Goal: Task Accomplishment & Management: Use online tool/utility

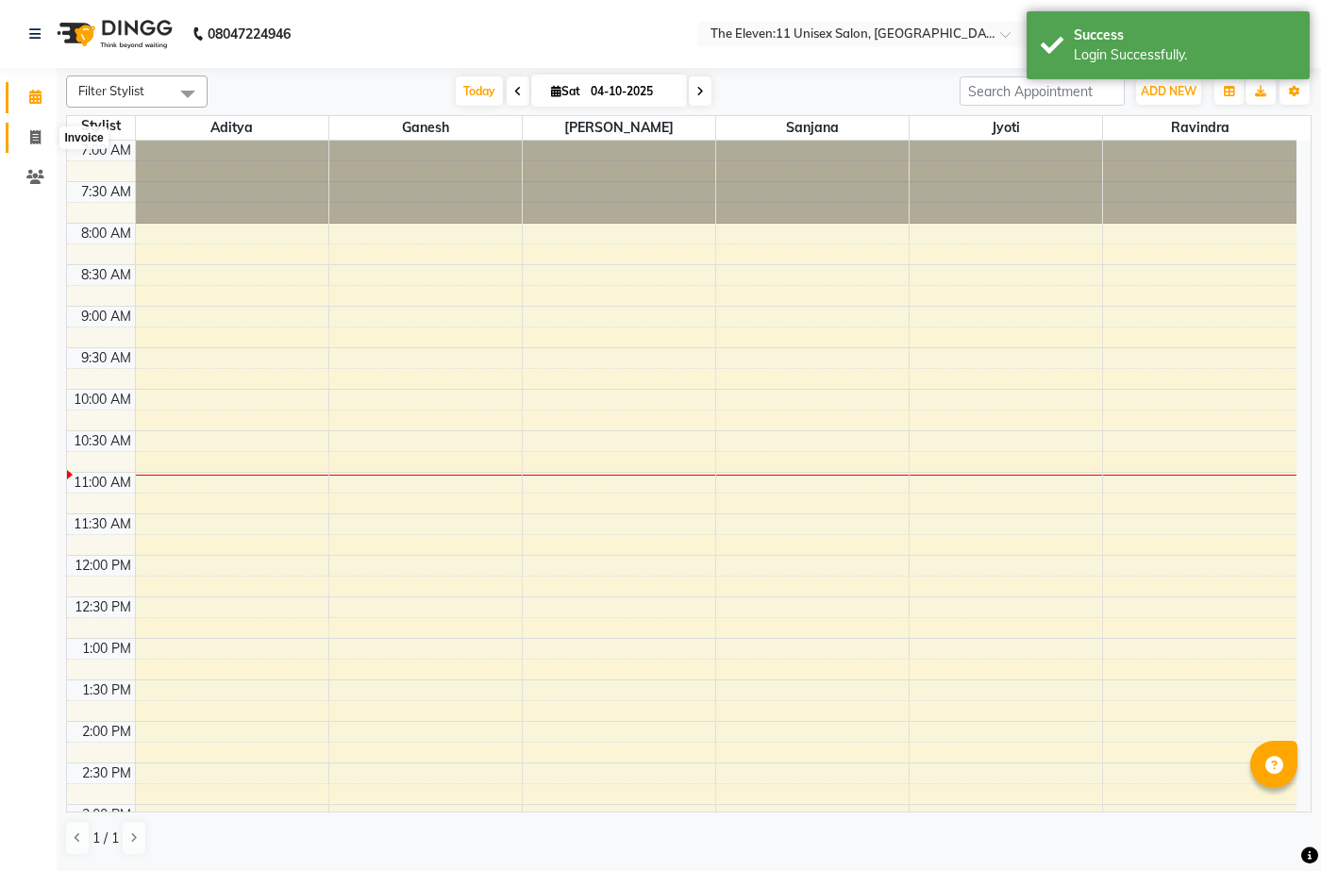
click at [44, 143] on span at bounding box center [35, 138] width 33 height 22
select select "7836"
select select "service"
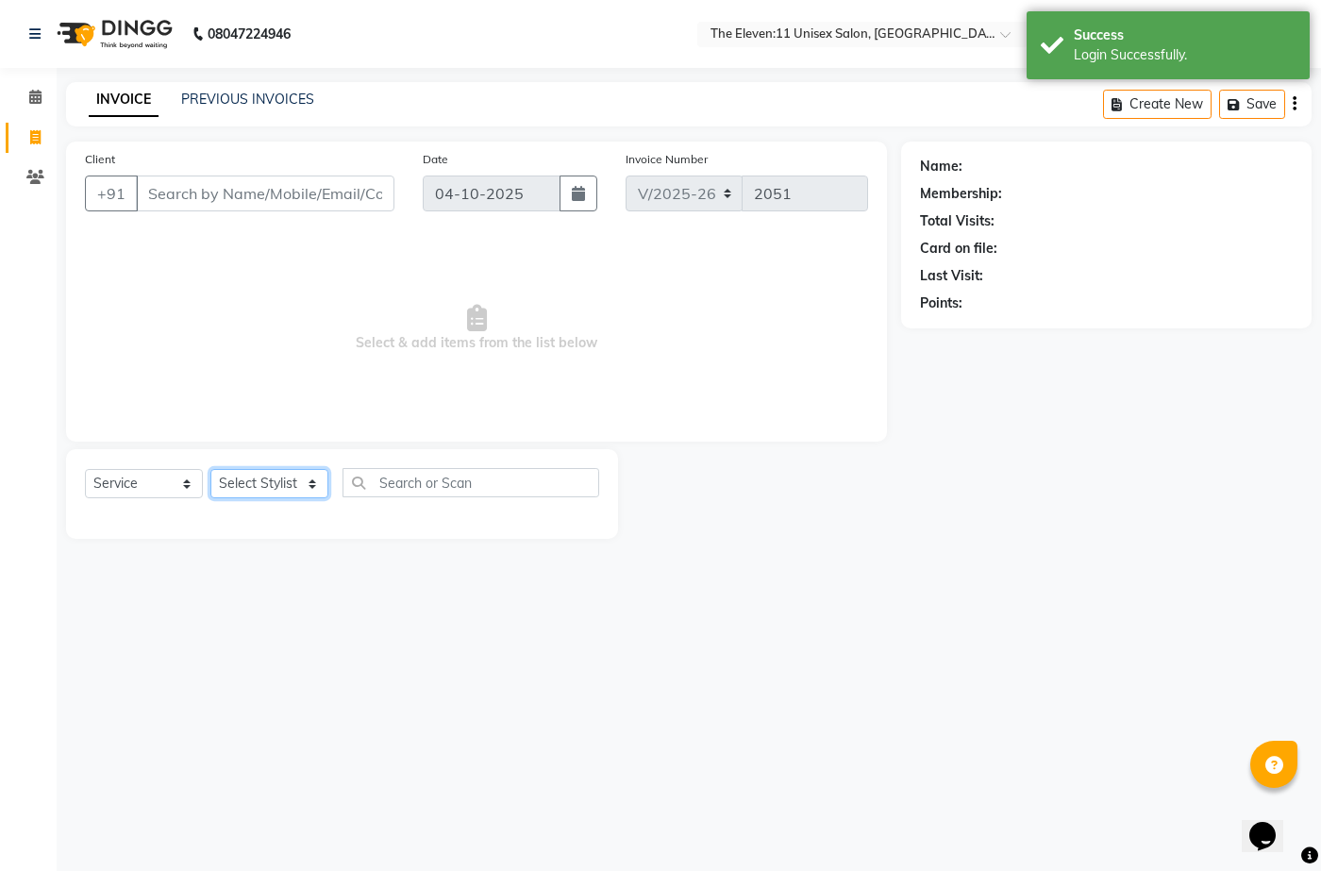
click at [308, 480] on select "Select Stylist [PERSON_NAME] Manager Ravindra Reception [PERSON_NAME]" at bounding box center [269, 483] width 118 height 29
click at [293, 483] on select "Select Stylist [PERSON_NAME] Manager Ravindra Reception [PERSON_NAME]" at bounding box center [269, 483] width 118 height 29
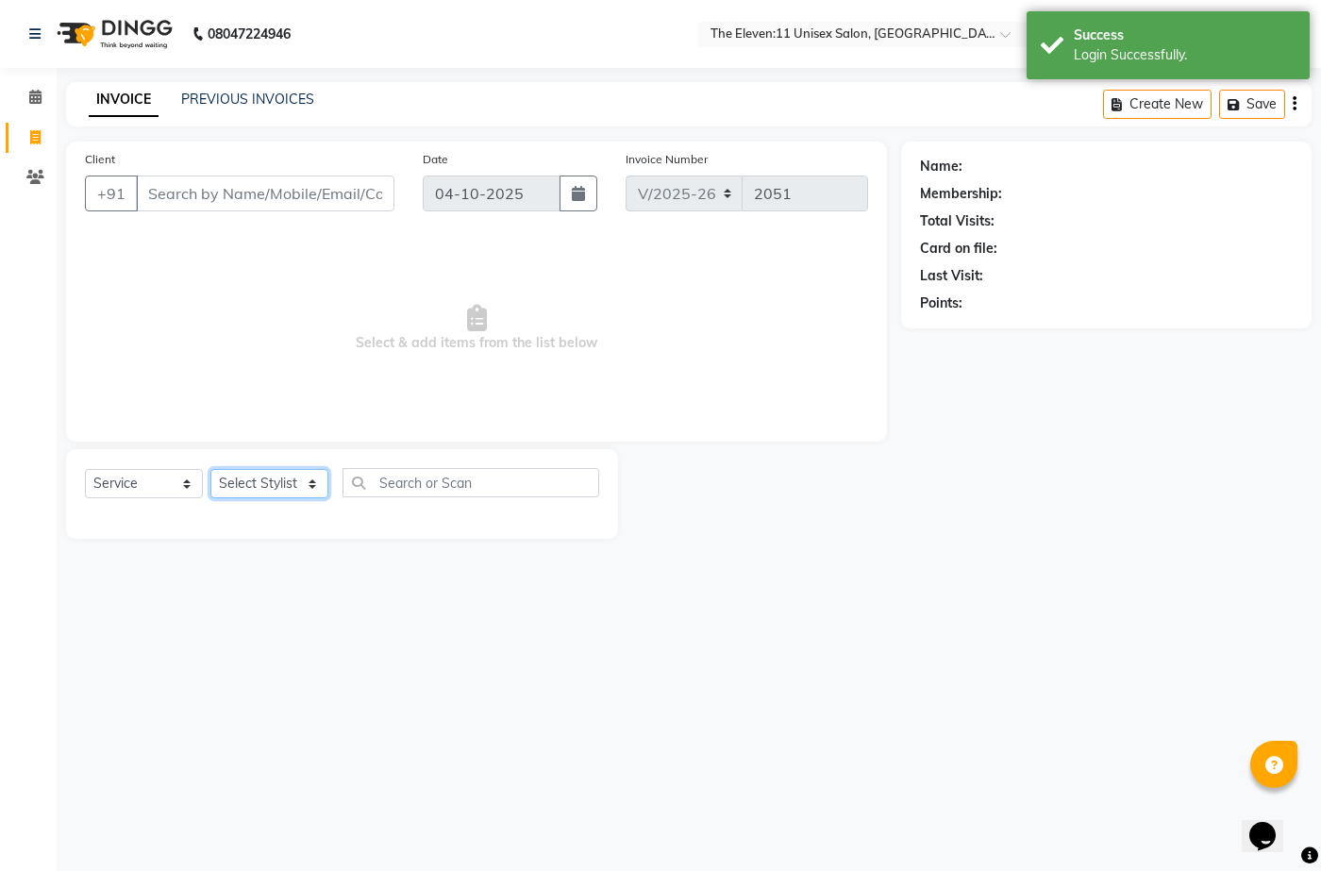
click at [293, 483] on select "Select Stylist [PERSON_NAME] Manager Ravindra Reception [PERSON_NAME]" at bounding box center [269, 483] width 118 height 29
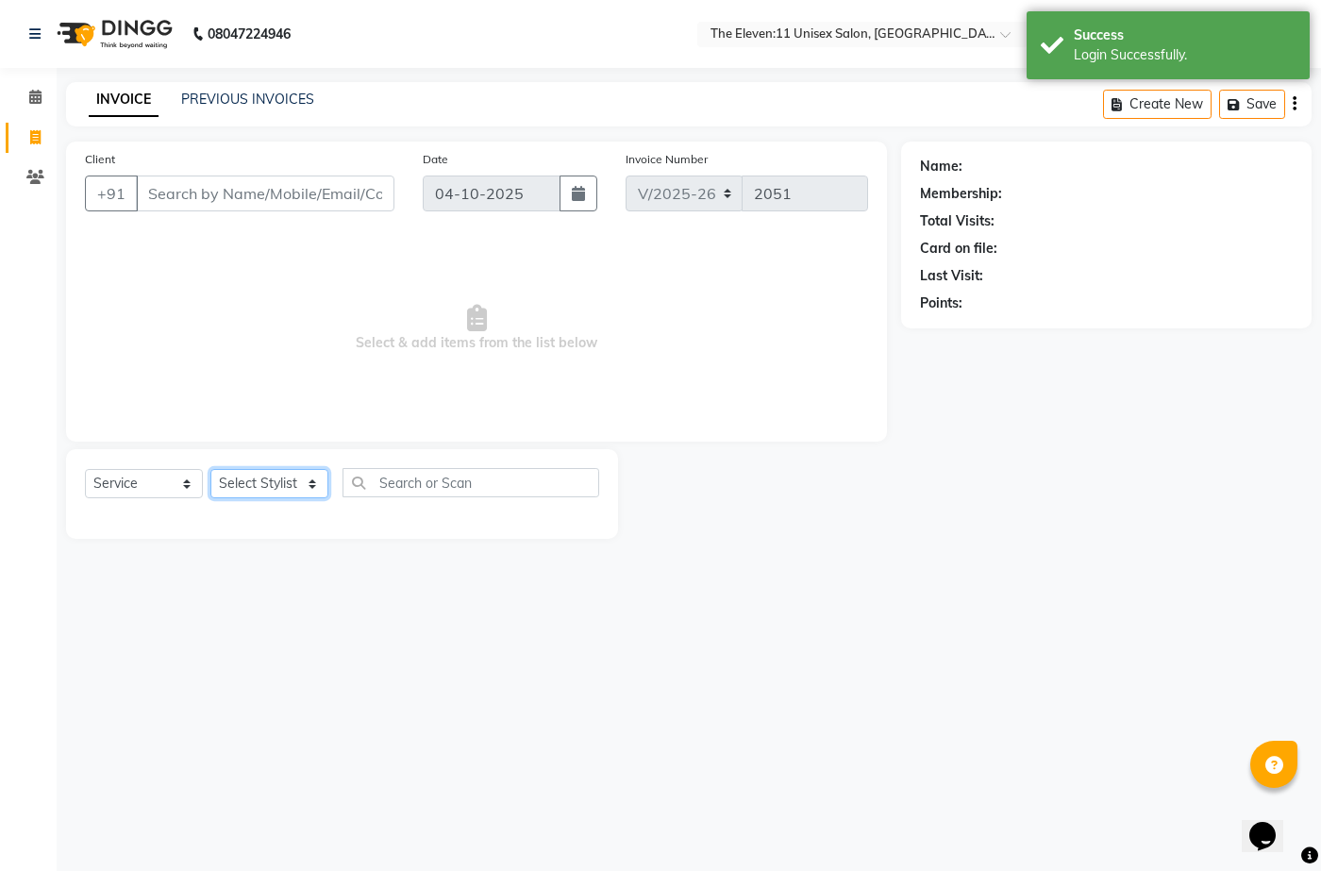
click at [291, 474] on select "Select Stylist [PERSON_NAME] Manager Ravindra Reception [PERSON_NAME]" at bounding box center [269, 483] width 118 height 29
select select "73962"
click at [210, 469] on select "Select Stylist [PERSON_NAME] Manager Ravindra Reception [PERSON_NAME]" at bounding box center [269, 483] width 118 height 29
click at [277, 539] on div "Select Service Product Membership Package Voucher Prepaid Gift Card Select Styl…" at bounding box center [342, 494] width 552 height 90
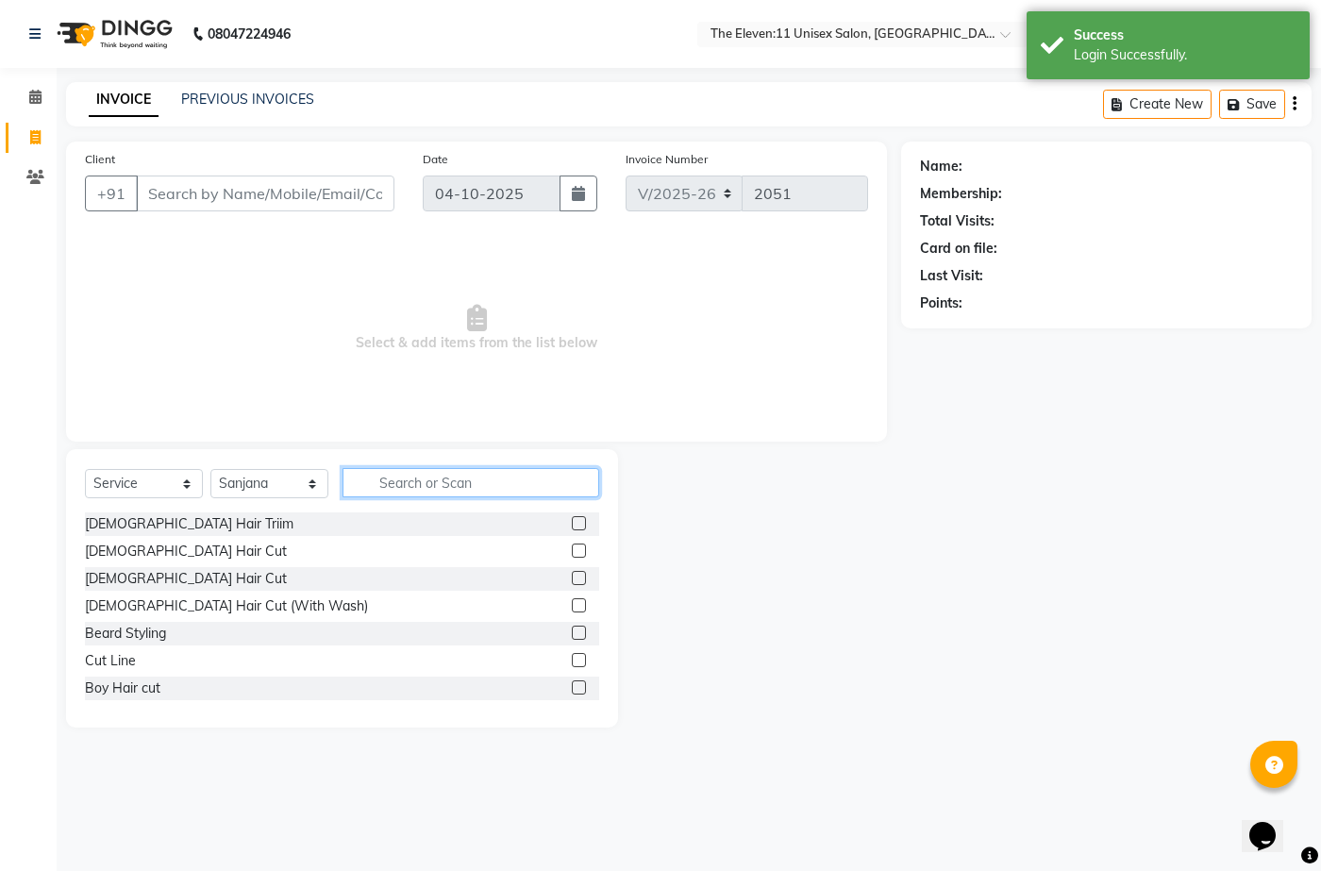
click at [414, 488] on input "text" at bounding box center [471, 482] width 257 height 29
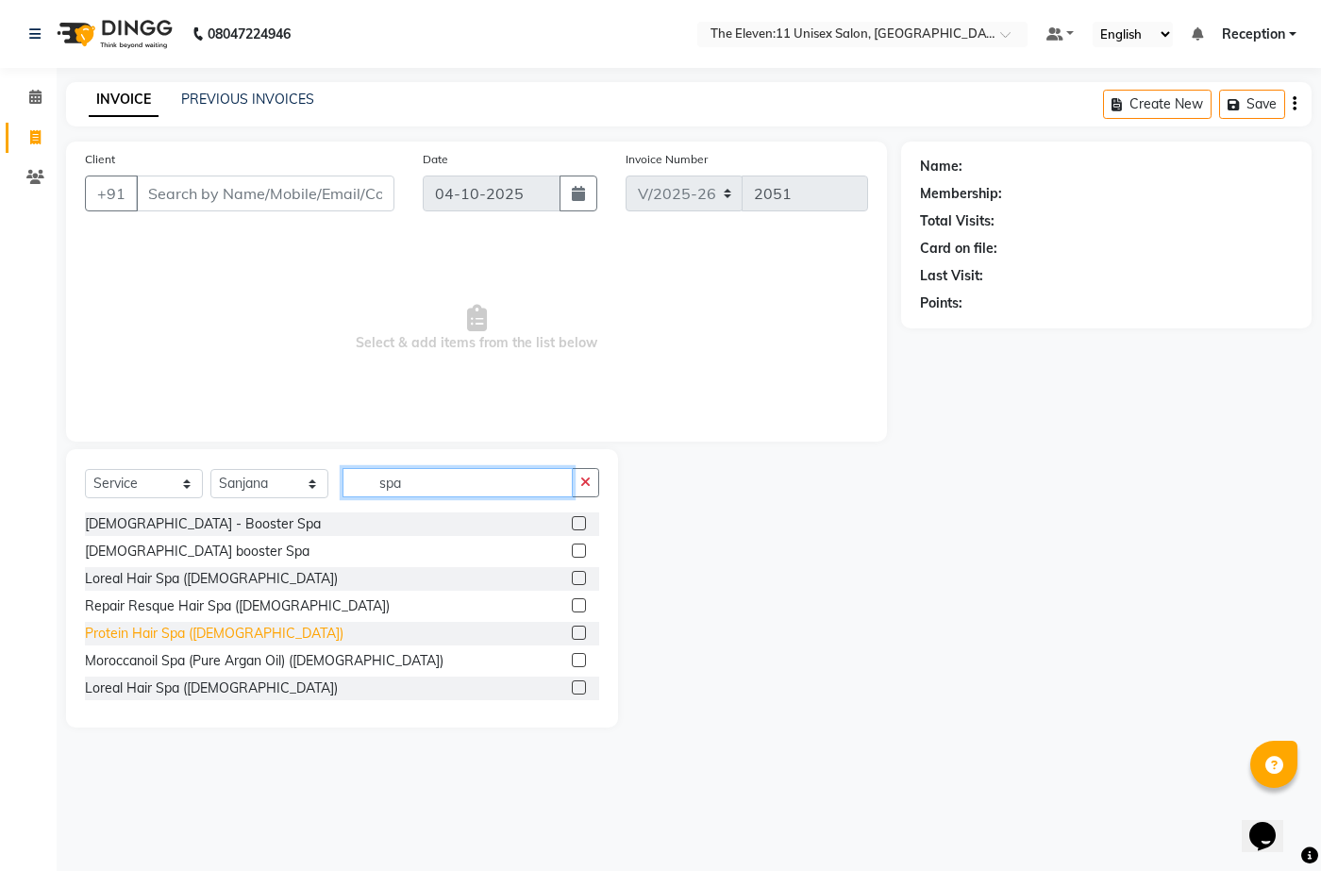
type input "spa"
click at [216, 632] on div "Protein Hair Spa ([DEMOGRAPHIC_DATA])" at bounding box center [214, 634] width 259 height 20
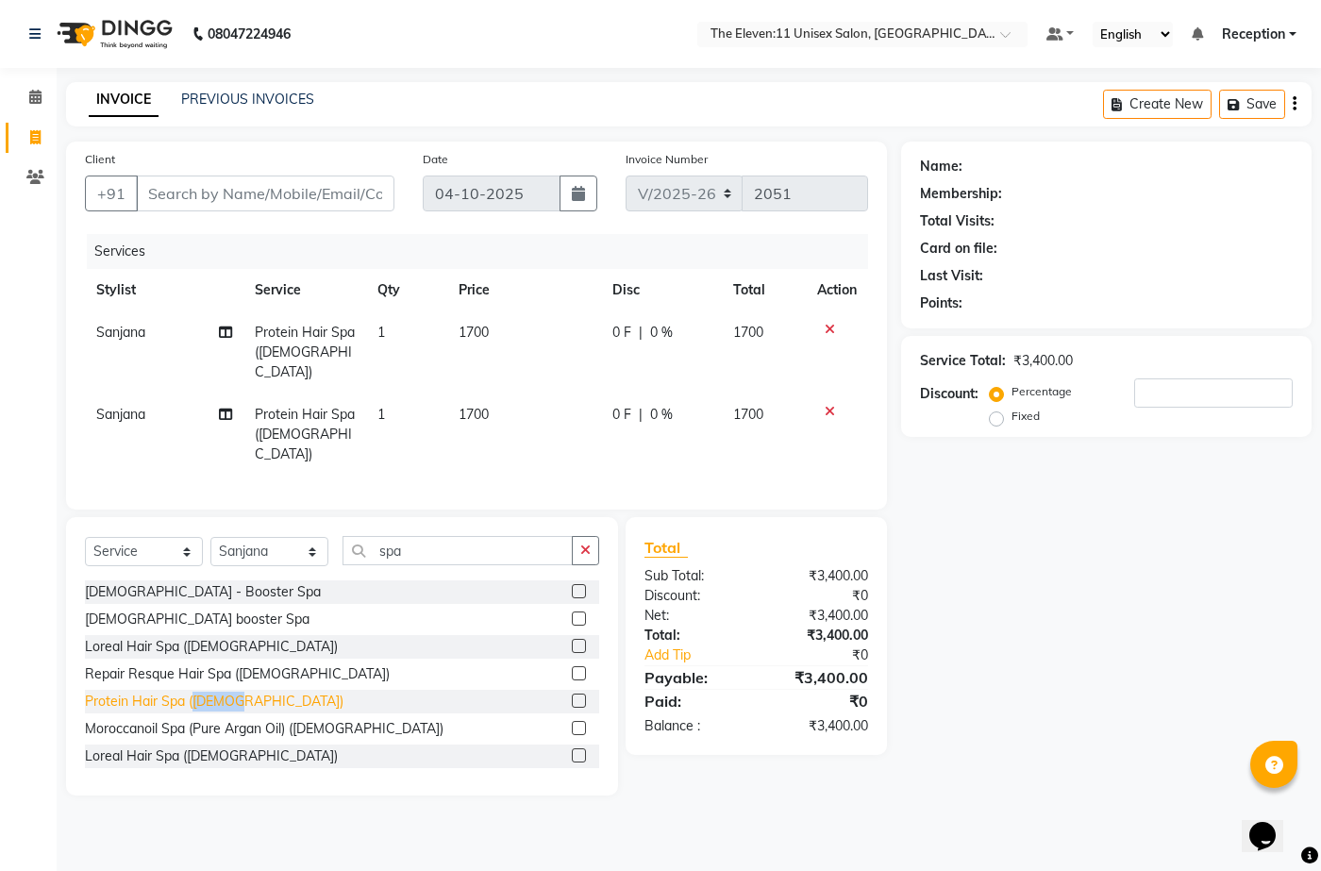
checkbox input "false"
click at [825, 405] on icon at bounding box center [830, 411] width 10 height 13
click at [825, 390] on div "Services Stylist Service Qty Price Disc Total Action [PERSON_NAME] Protein Hair…" at bounding box center [476, 362] width 783 height 257
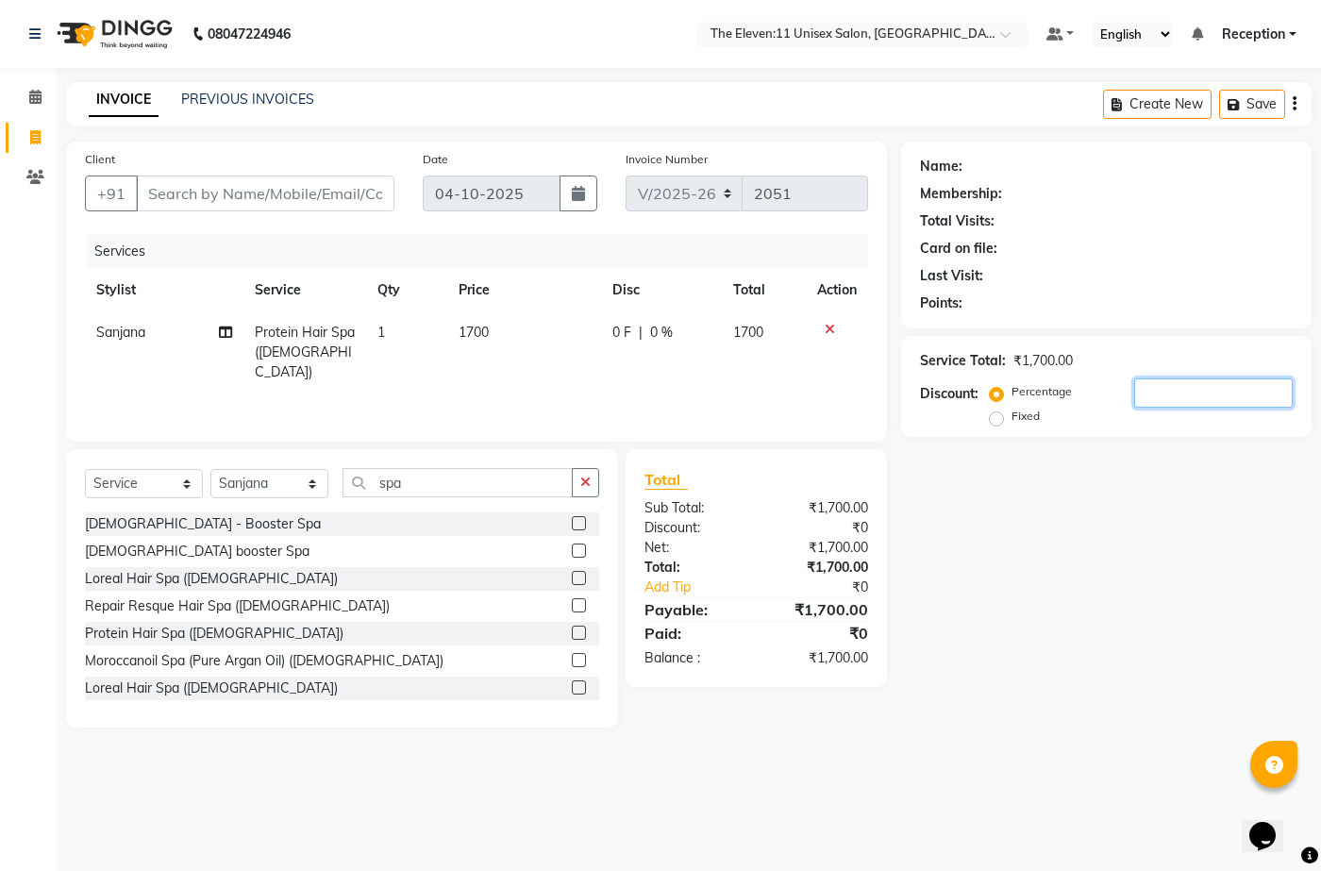
click at [1181, 392] on input "number" at bounding box center [1213, 392] width 159 height 29
click at [1191, 392] on input "30" at bounding box center [1213, 392] width 159 height 29
type input "3"
click at [829, 325] on icon at bounding box center [830, 329] width 10 height 13
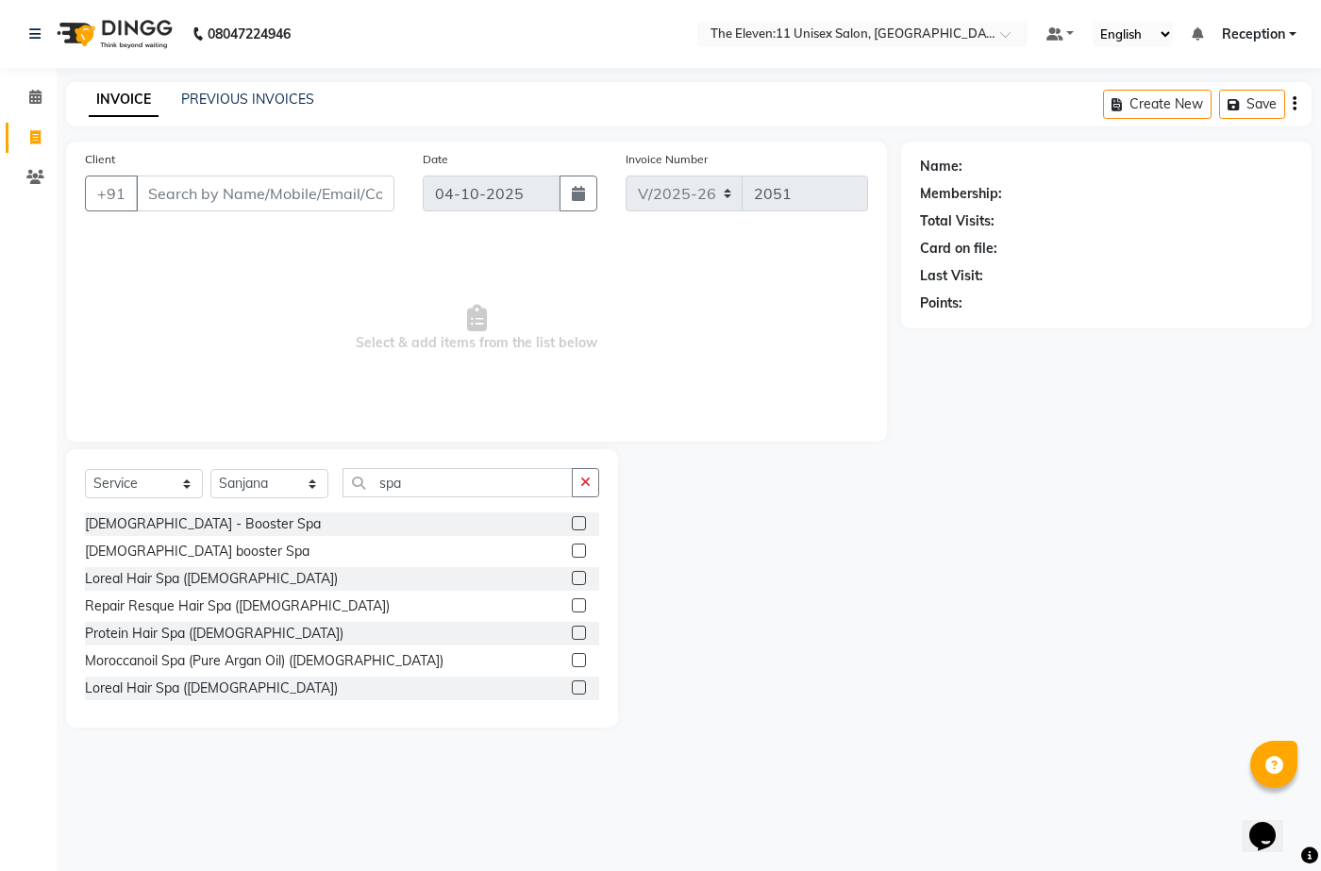
drag, startPoint x: 829, startPoint y: 325, endPoint x: 490, endPoint y: 401, distance: 348.2
click at [826, 324] on span "Select & add items from the list below" at bounding box center [476, 328] width 783 height 189
click at [435, 484] on input "spa" at bounding box center [458, 482] width 230 height 29
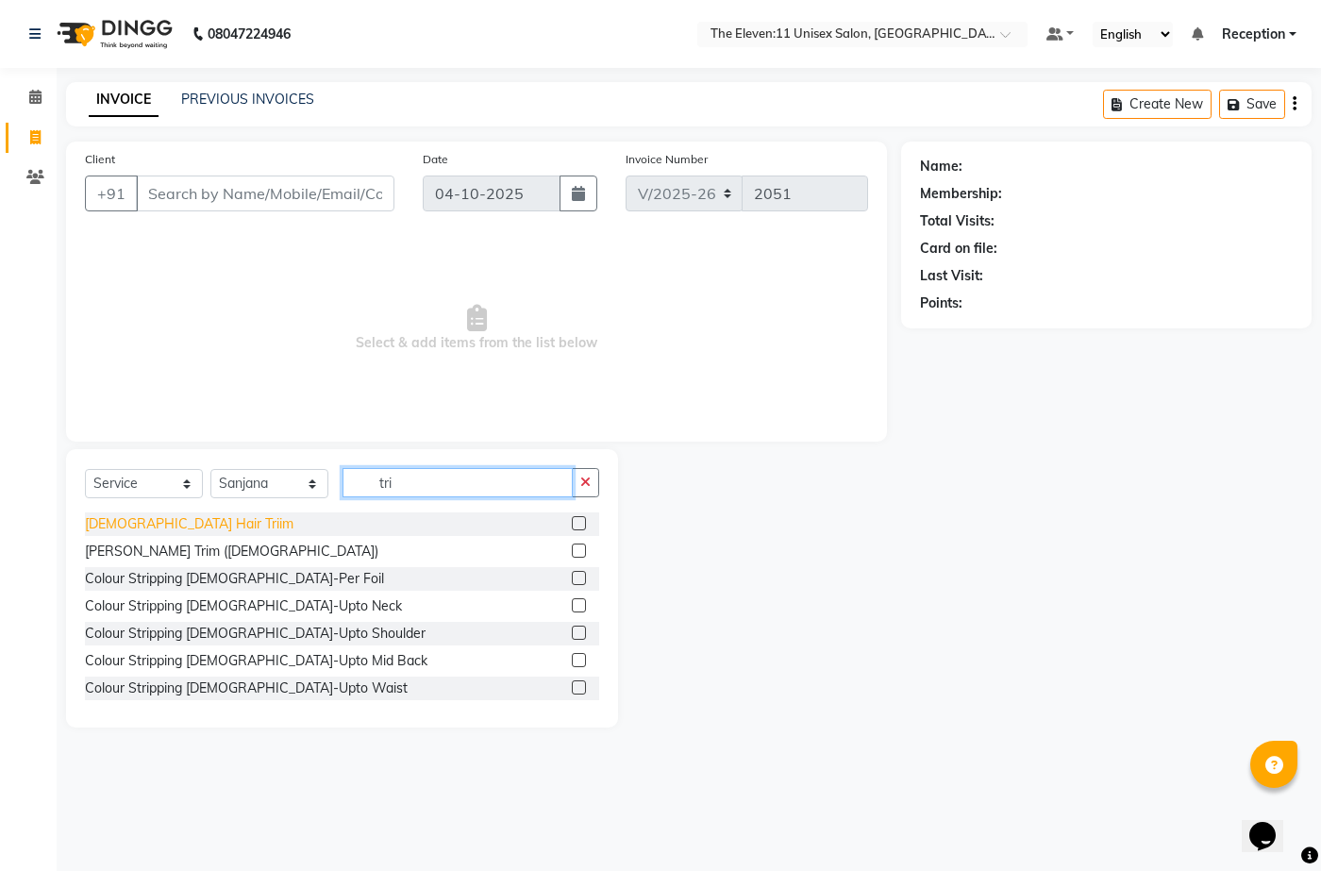
type input "tri"
click at [165, 526] on div "[DEMOGRAPHIC_DATA] Hair Triim" at bounding box center [189, 524] width 209 height 20
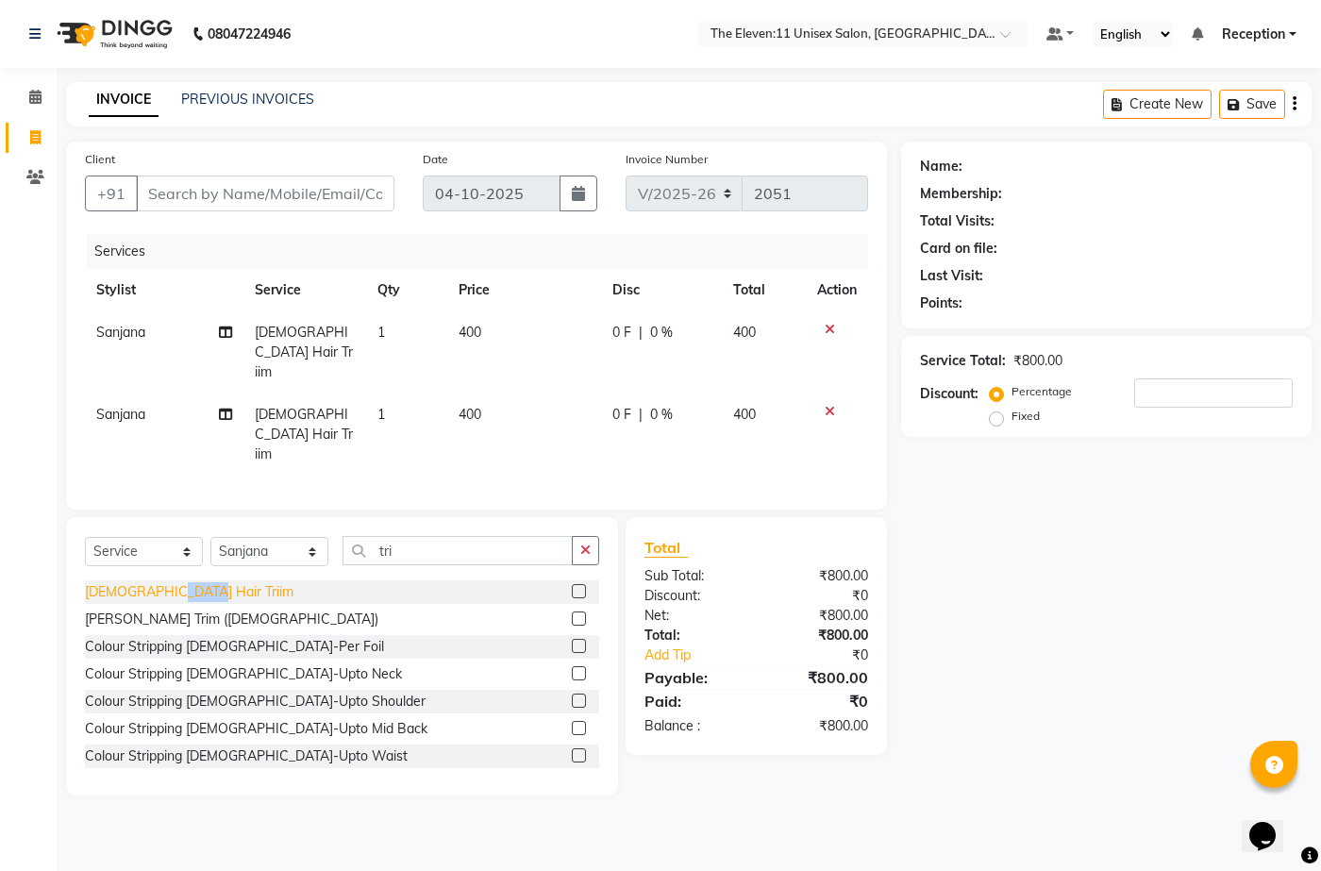
checkbox input "false"
click at [833, 405] on icon at bounding box center [830, 411] width 10 height 13
click at [833, 394] on div "Services Stylist Service Qty Price Disc Total Action [PERSON_NAME] [DEMOGRAPHIC…" at bounding box center [476, 362] width 783 height 257
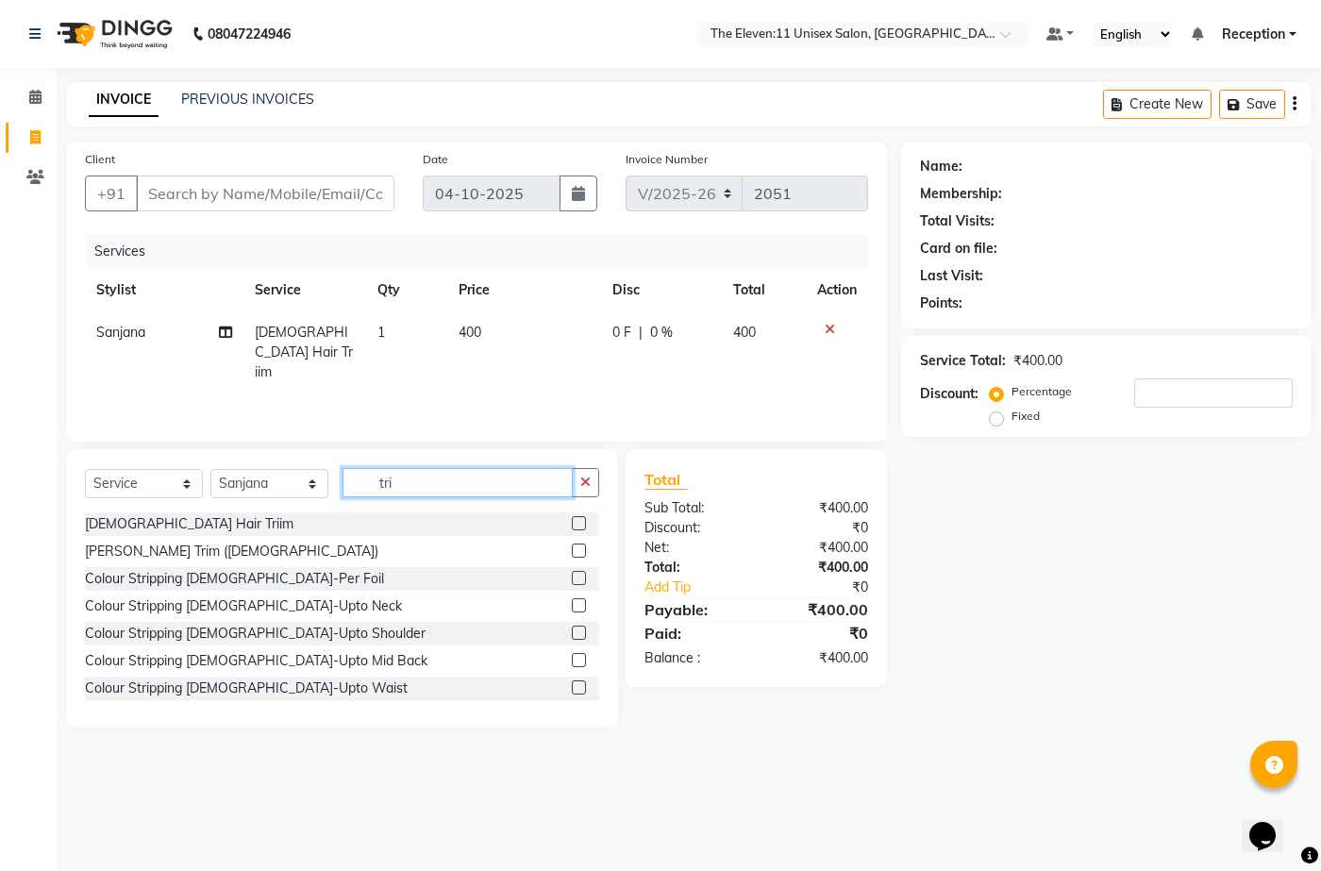
click at [410, 482] on input "tri" at bounding box center [458, 482] width 230 height 29
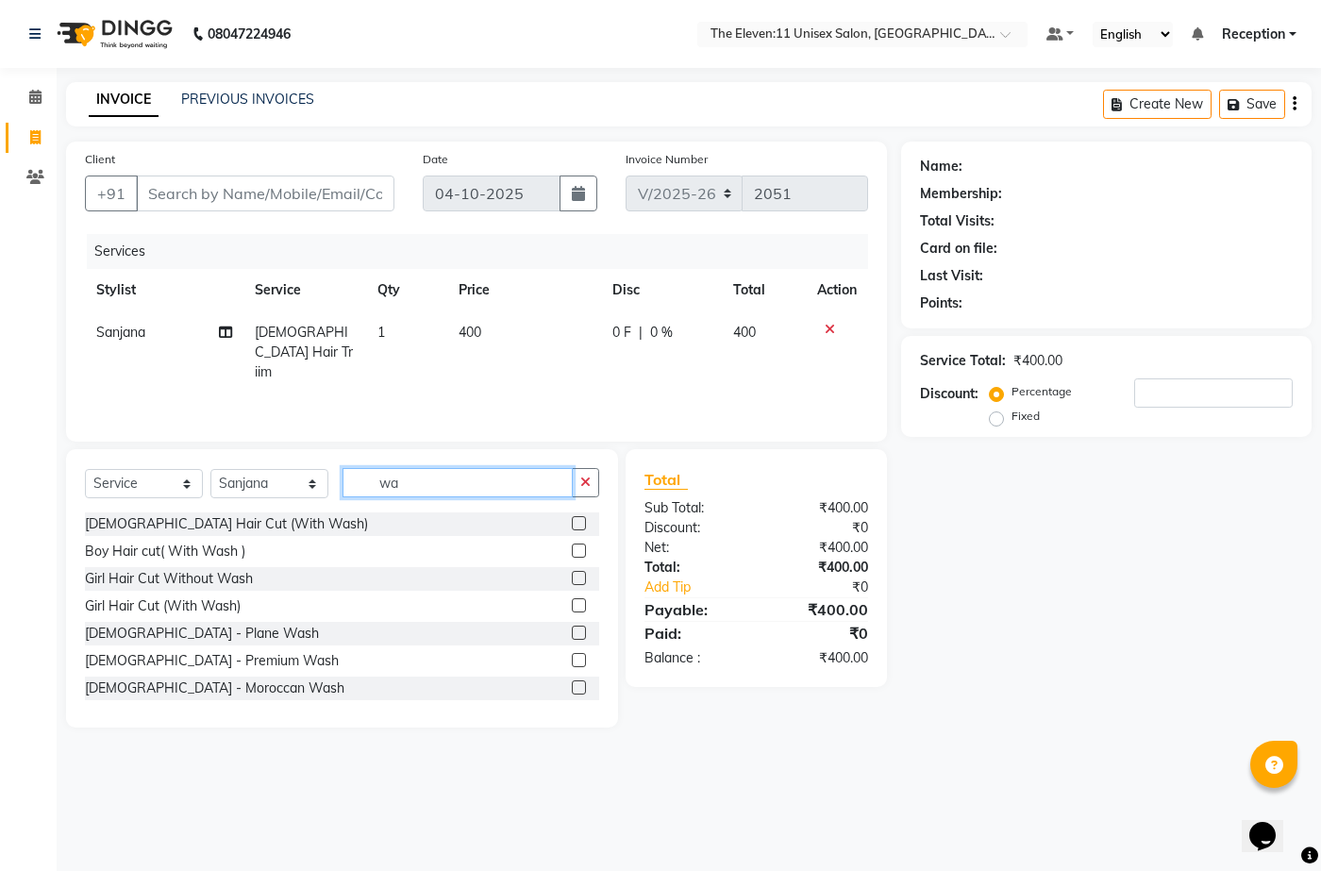
type input "w"
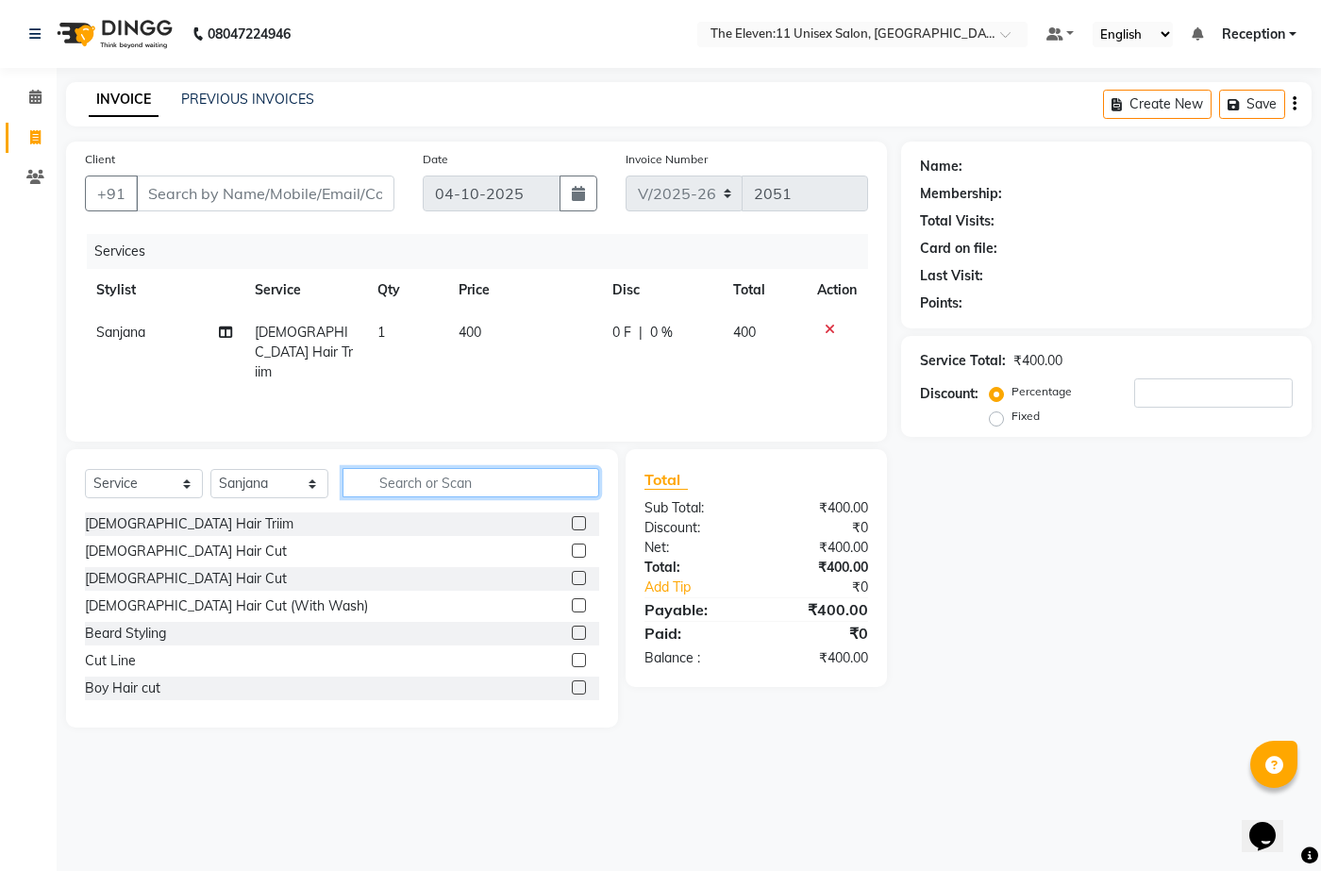
click at [382, 478] on input "text" at bounding box center [471, 482] width 257 height 29
click at [409, 477] on input "text" at bounding box center [471, 482] width 257 height 29
click at [381, 476] on input "text" at bounding box center [471, 482] width 257 height 29
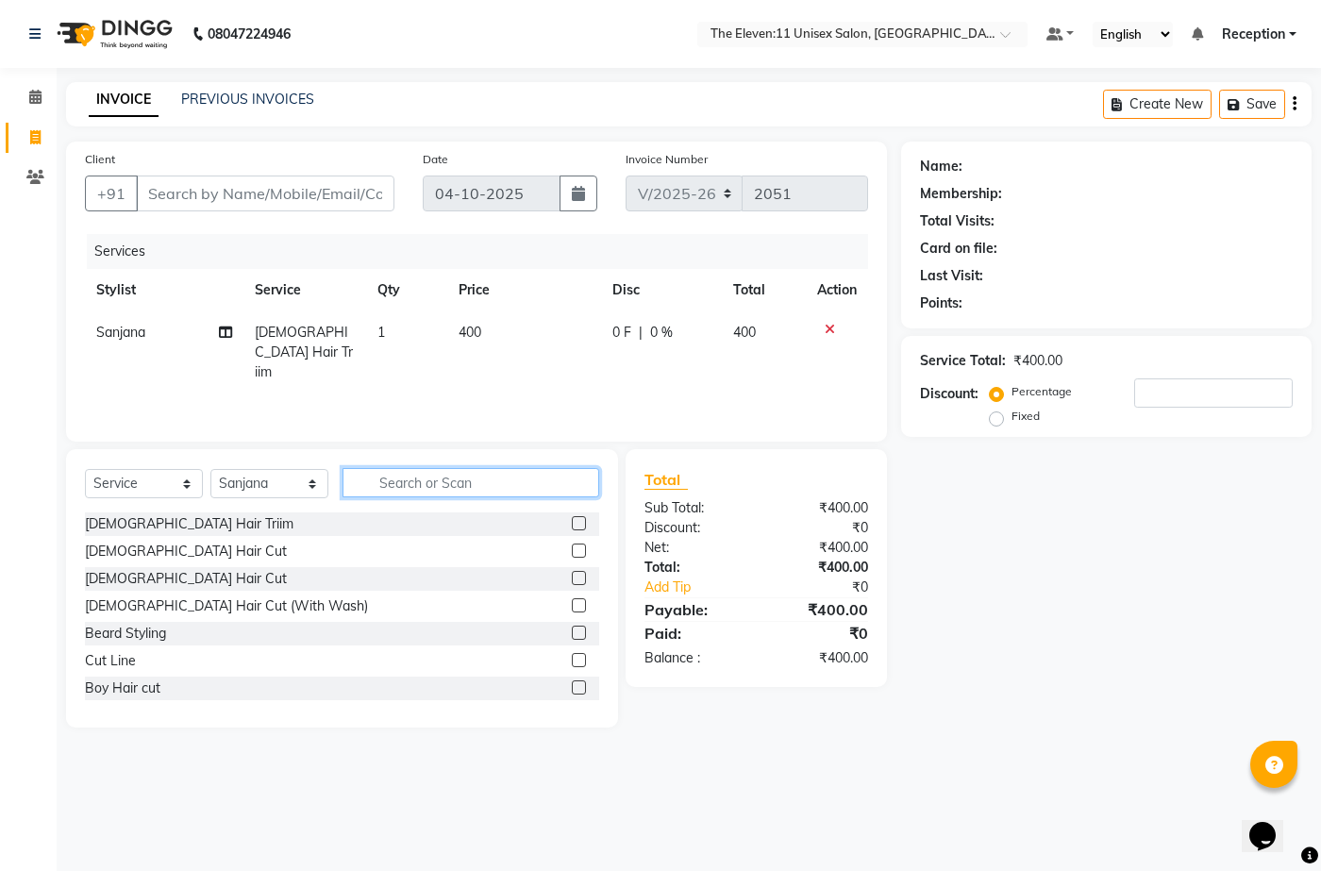
click at [381, 476] on input "text" at bounding box center [471, 482] width 257 height 29
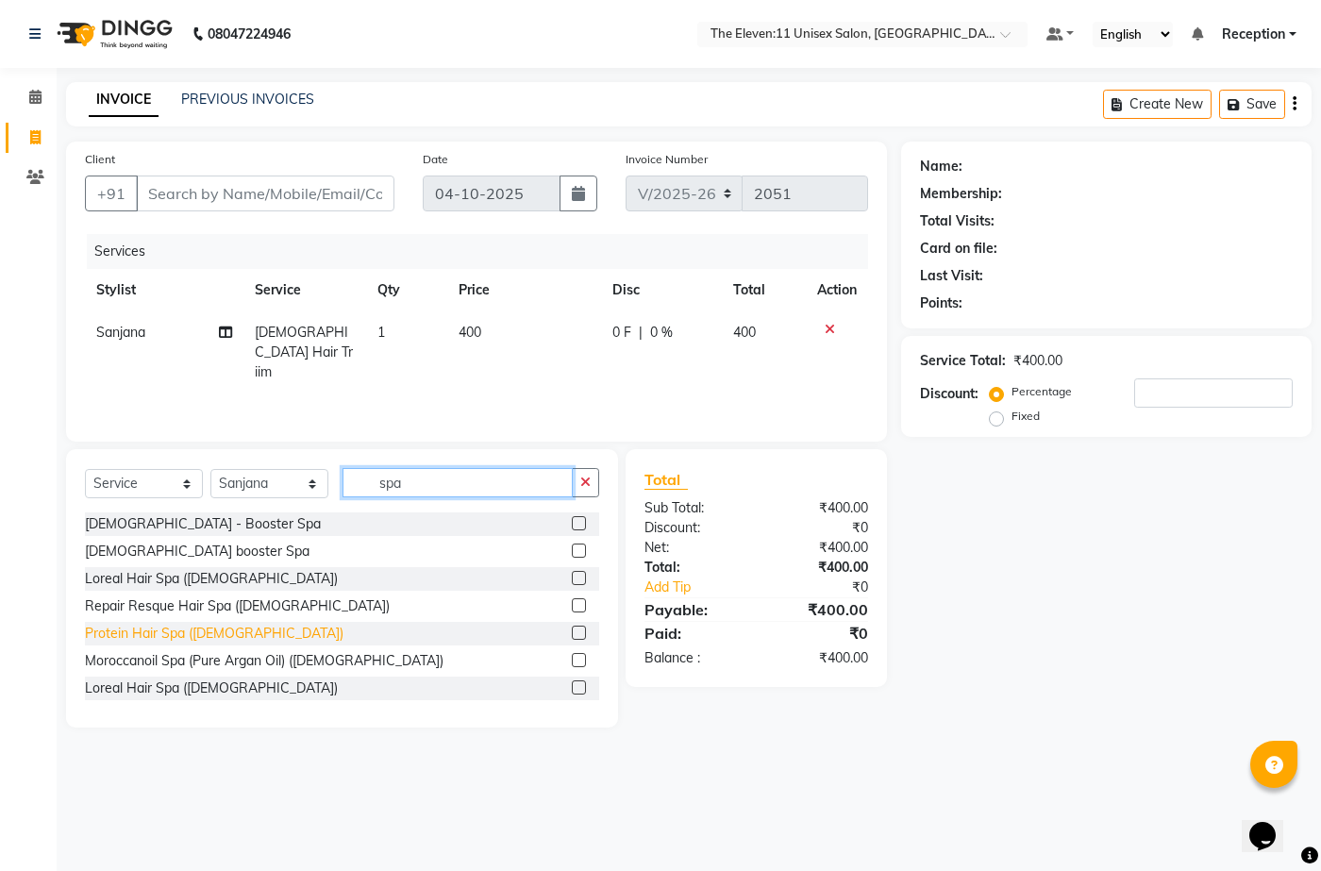
type input "spa"
click at [147, 639] on div "Protein Hair Spa ([DEMOGRAPHIC_DATA])" at bounding box center [214, 634] width 259 height 20
checkbox input "true"
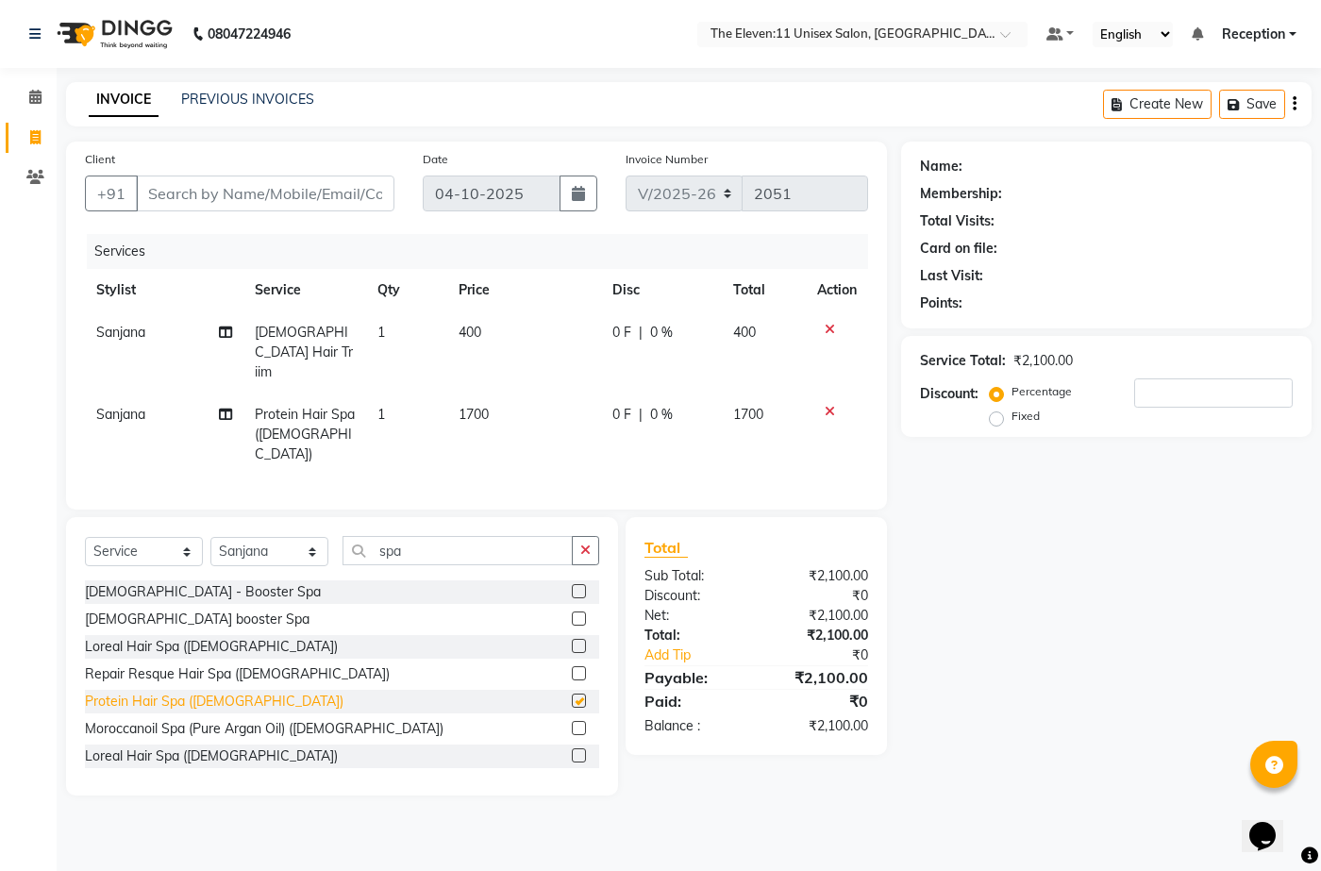
click at [147, 664] on div "Repair Resque Hair Spa ([DEMOGRAPHIC_DATA])" at bounding box center [237, 674] width 305 height 20
checkbox input "true"
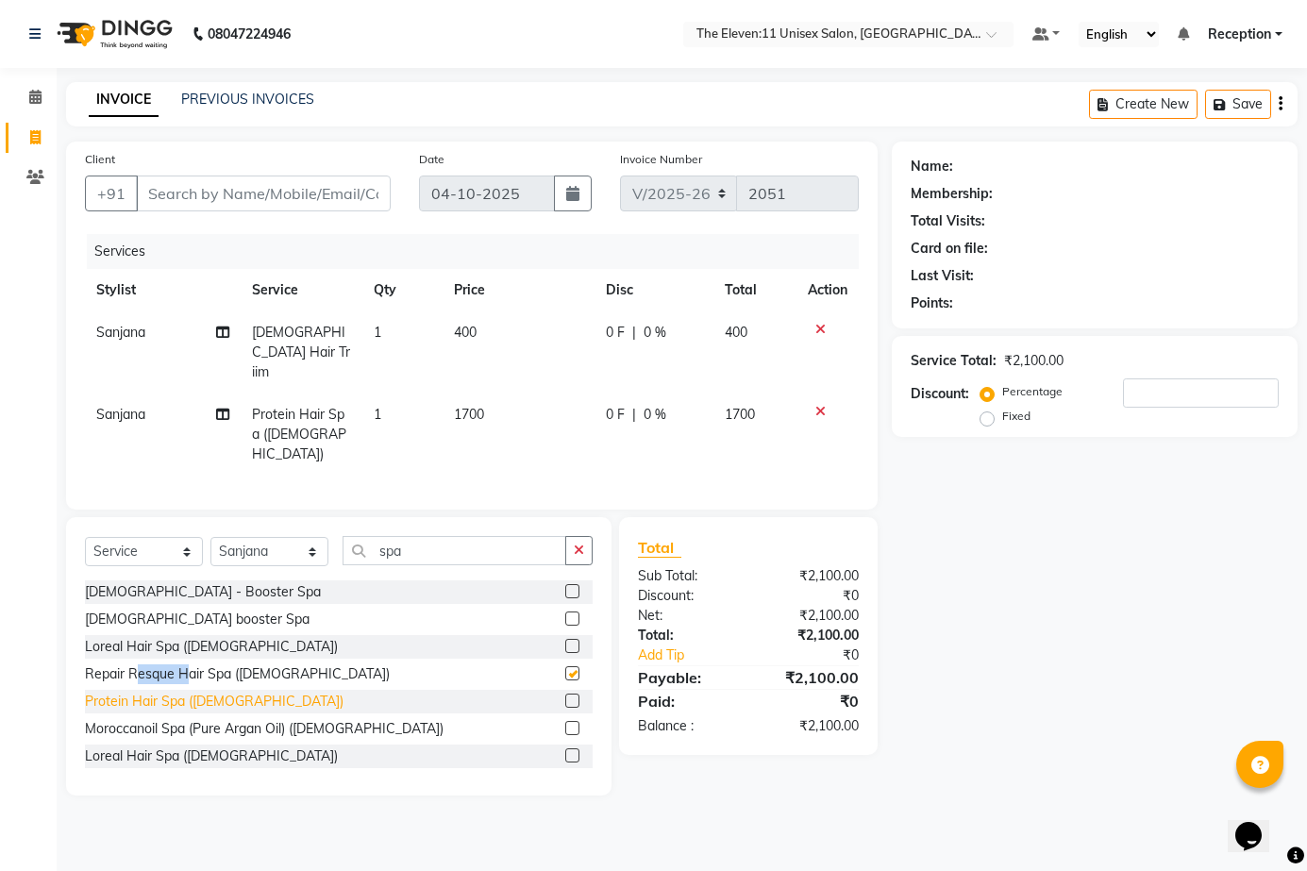
checkbox input "false"
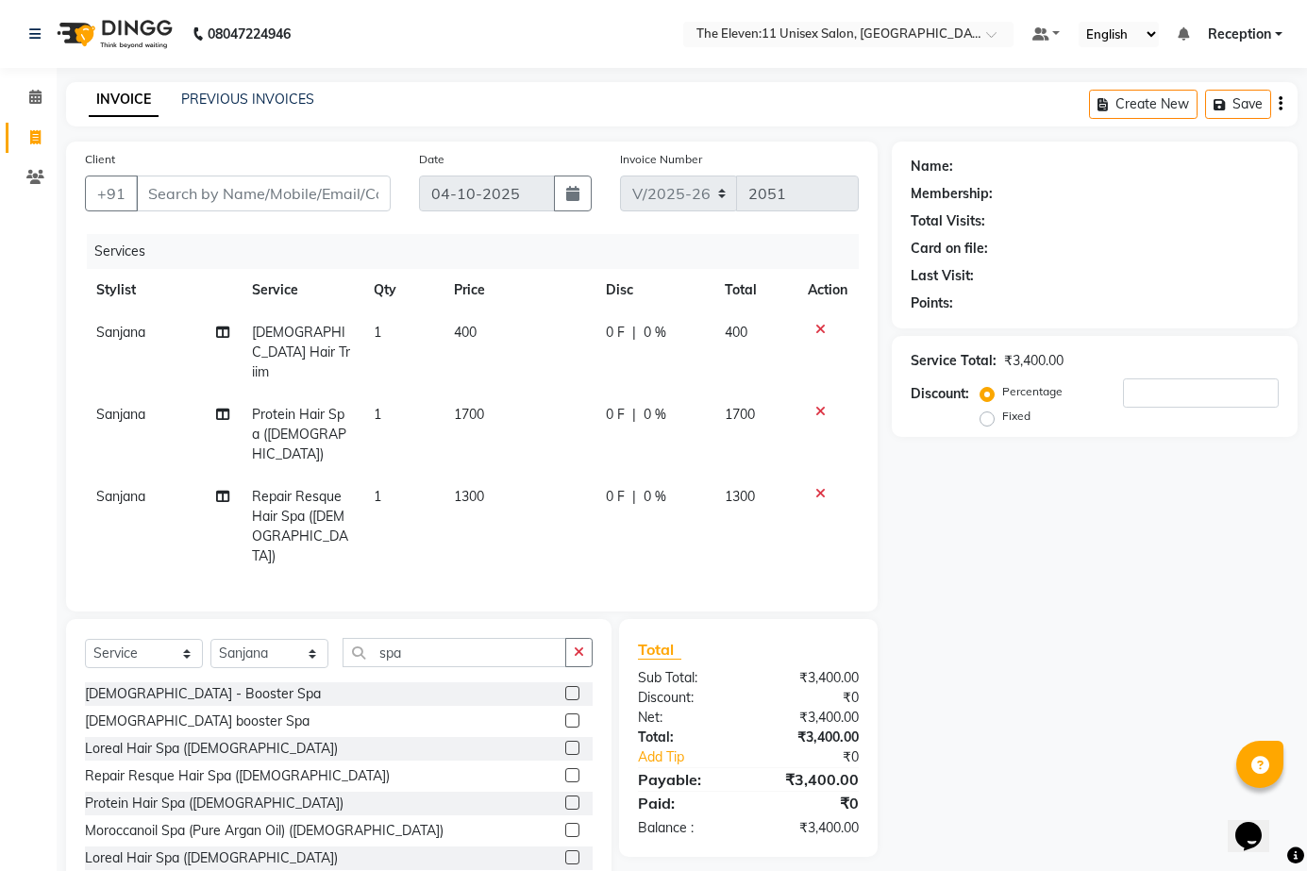
click at [815, 487] on icon at bounding box center [820, 493] width 10 height 13
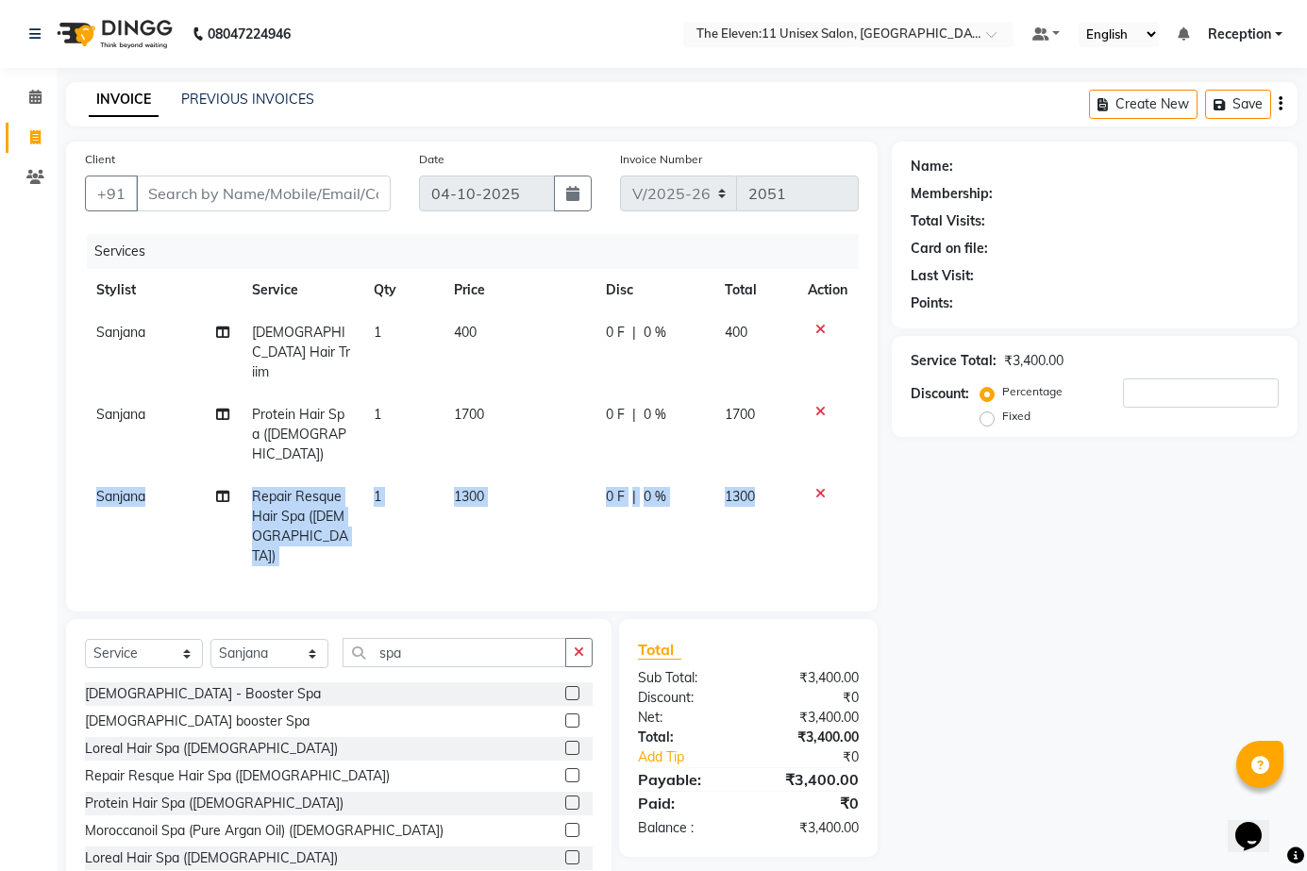
click at [814, 447] on div "Services Stylist Service Qty Price Disc Total Action [PERSON_NAME] [DEMOGRAPHIC…" at bounding box center [472, 413] width 774 height 359
